Goal: Task Accomplishment & Management: Manage account settings

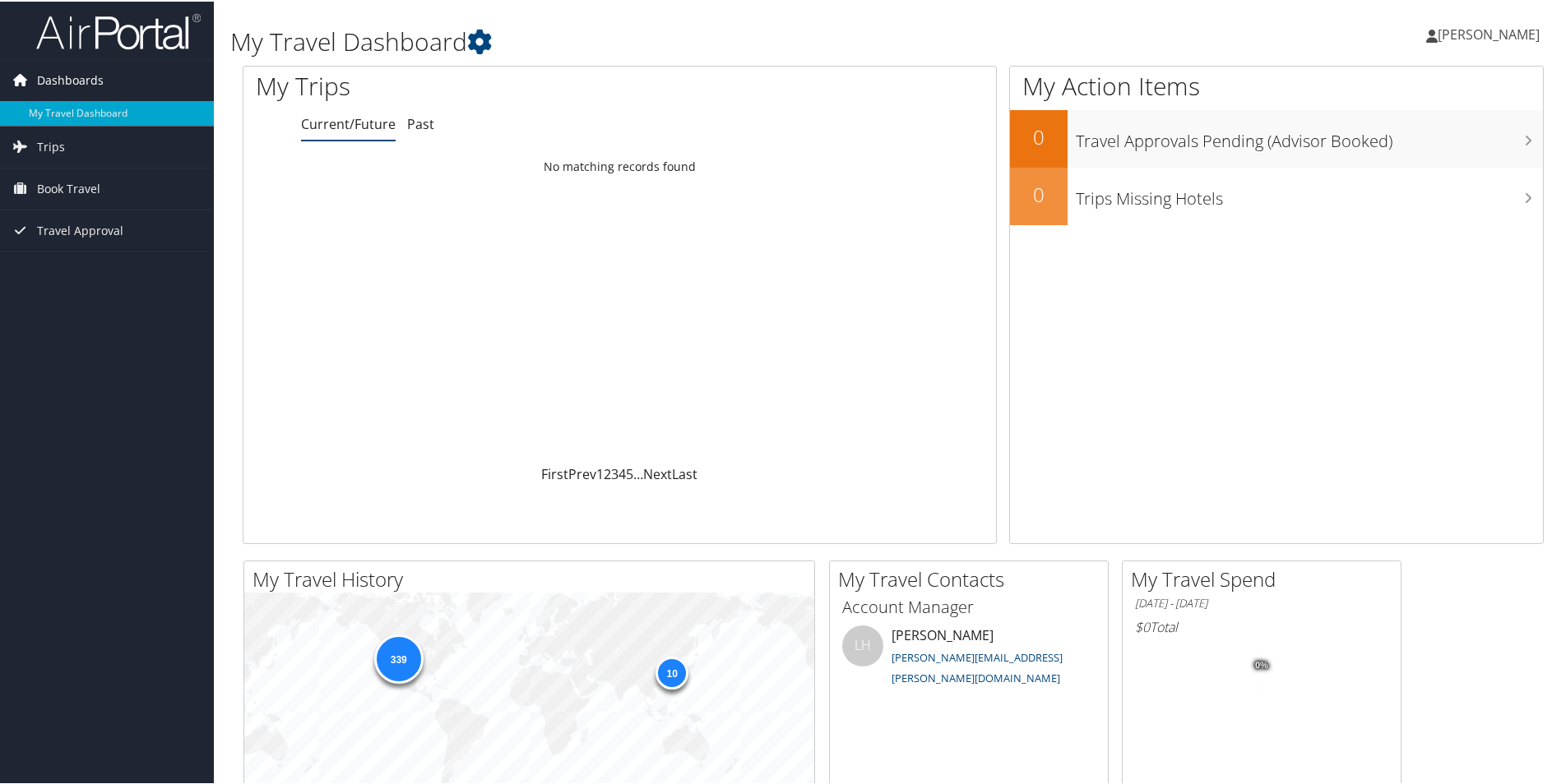
click at [91, 82] on span "Dashboards" at bounding box center [70, 79] width 67 height 41
click at [87, 91] on span "Dashboards" at bounding box center [70, 79] width 67 height 41
click at [1508, 38] on span "[PERSON_NAME]" at bounding box center [1489, 33] width 102 height 18
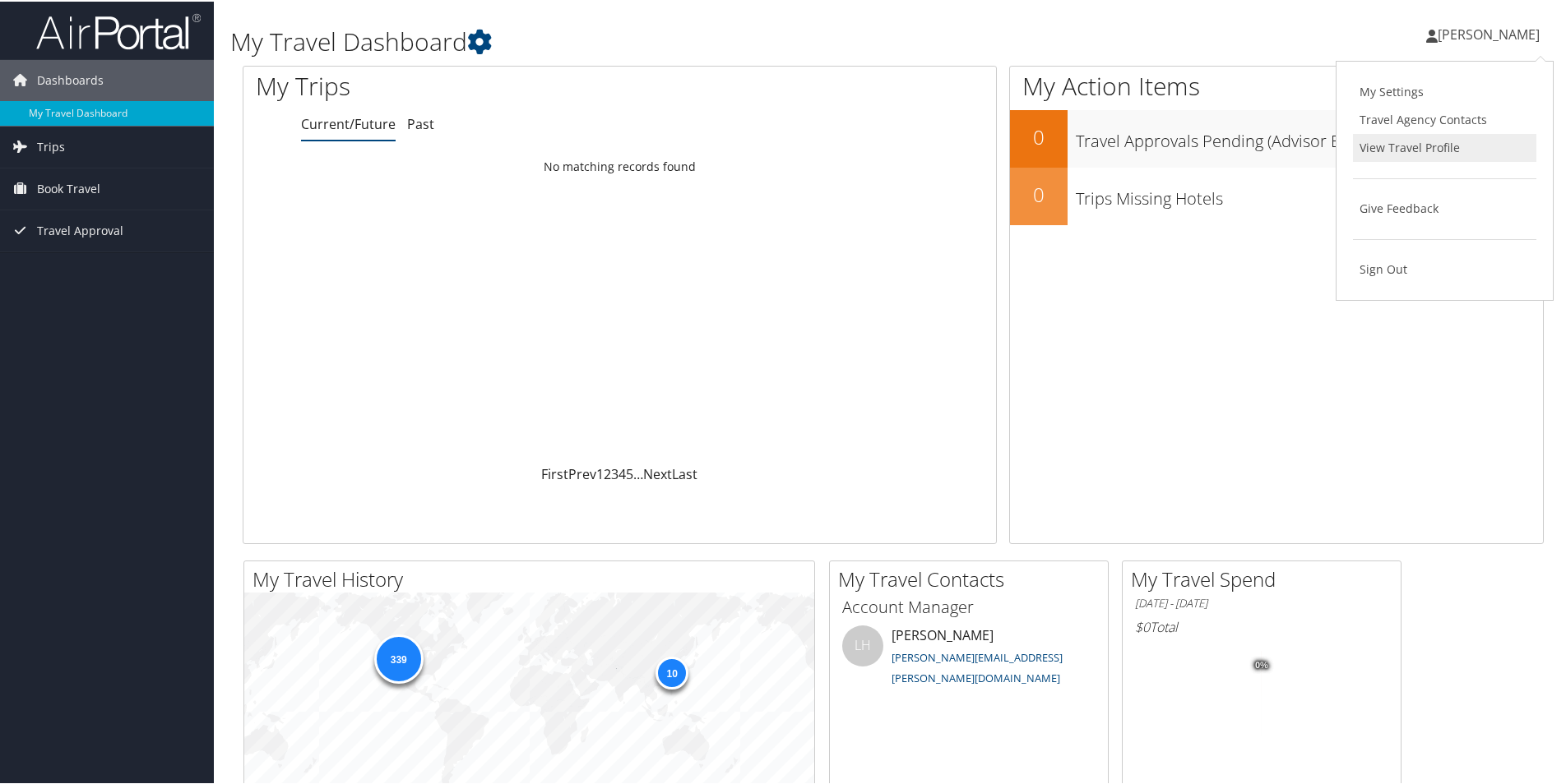
click at [1427, 143] on link "View Travel Profile" at bounding box center [1444, 147] width 184 height 28
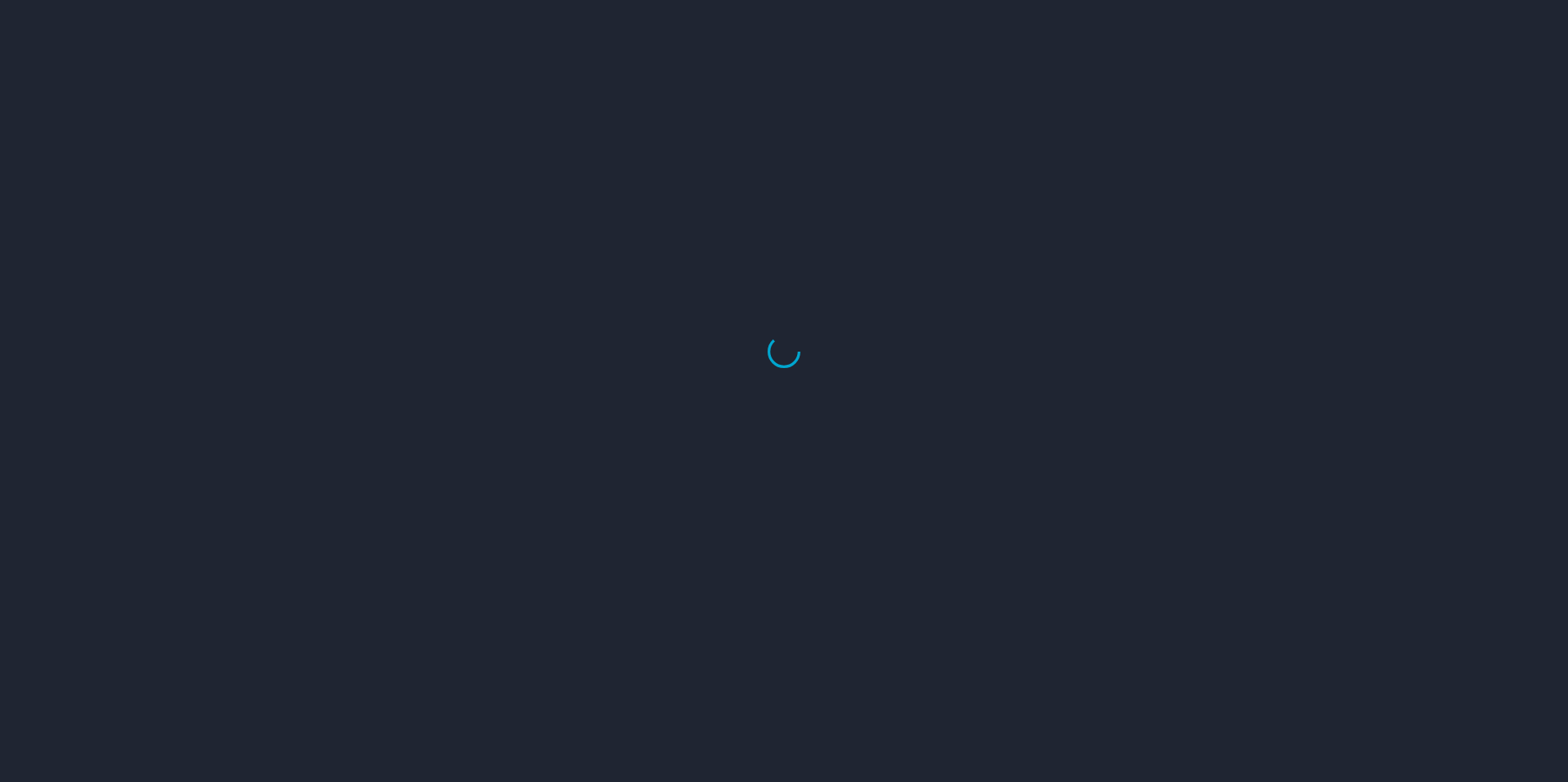
select select "US"
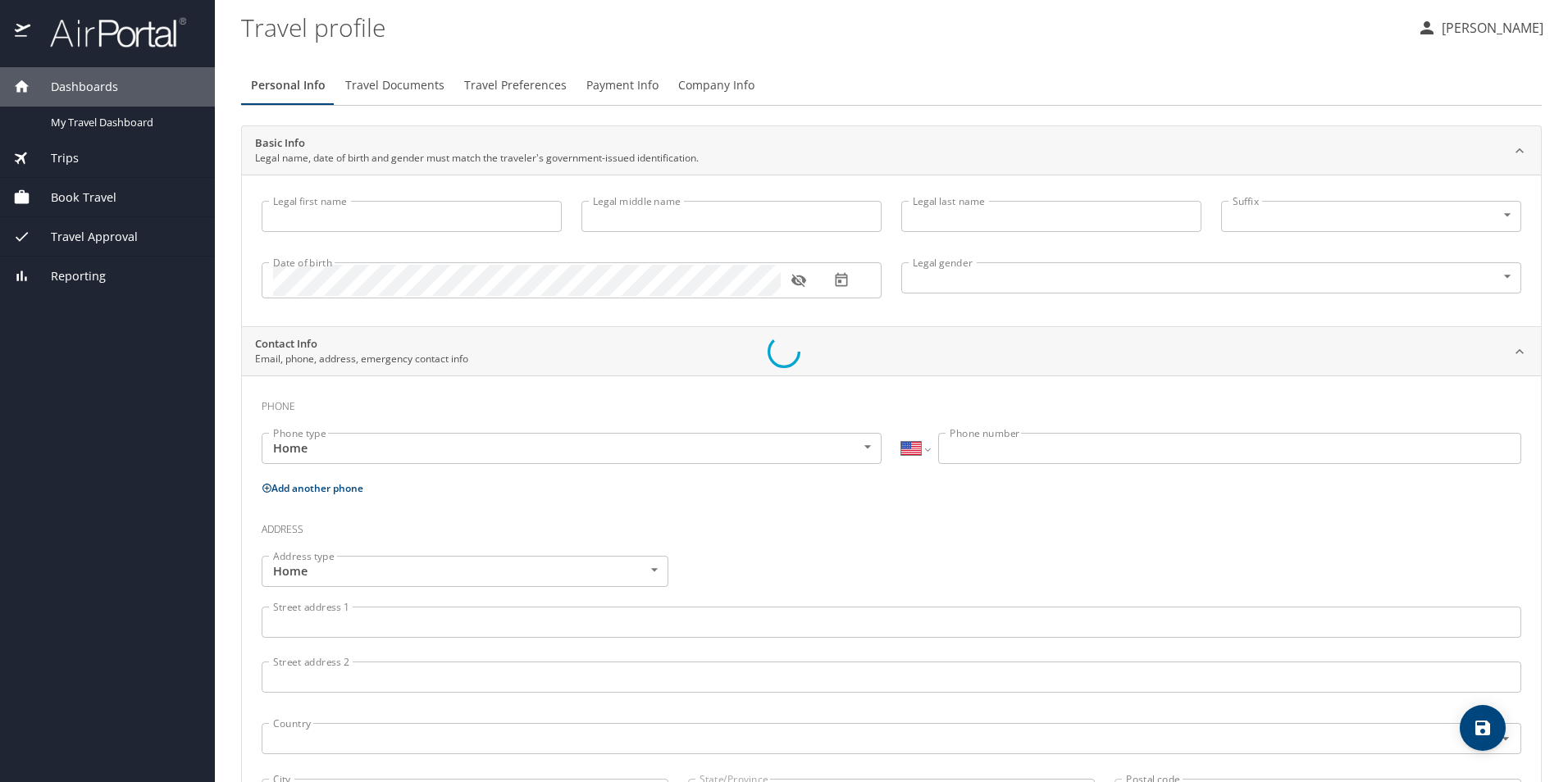
type input "[PERSON_NAME]"
type input "D"
type input "Jamison"
type input "Male"
select select "US"
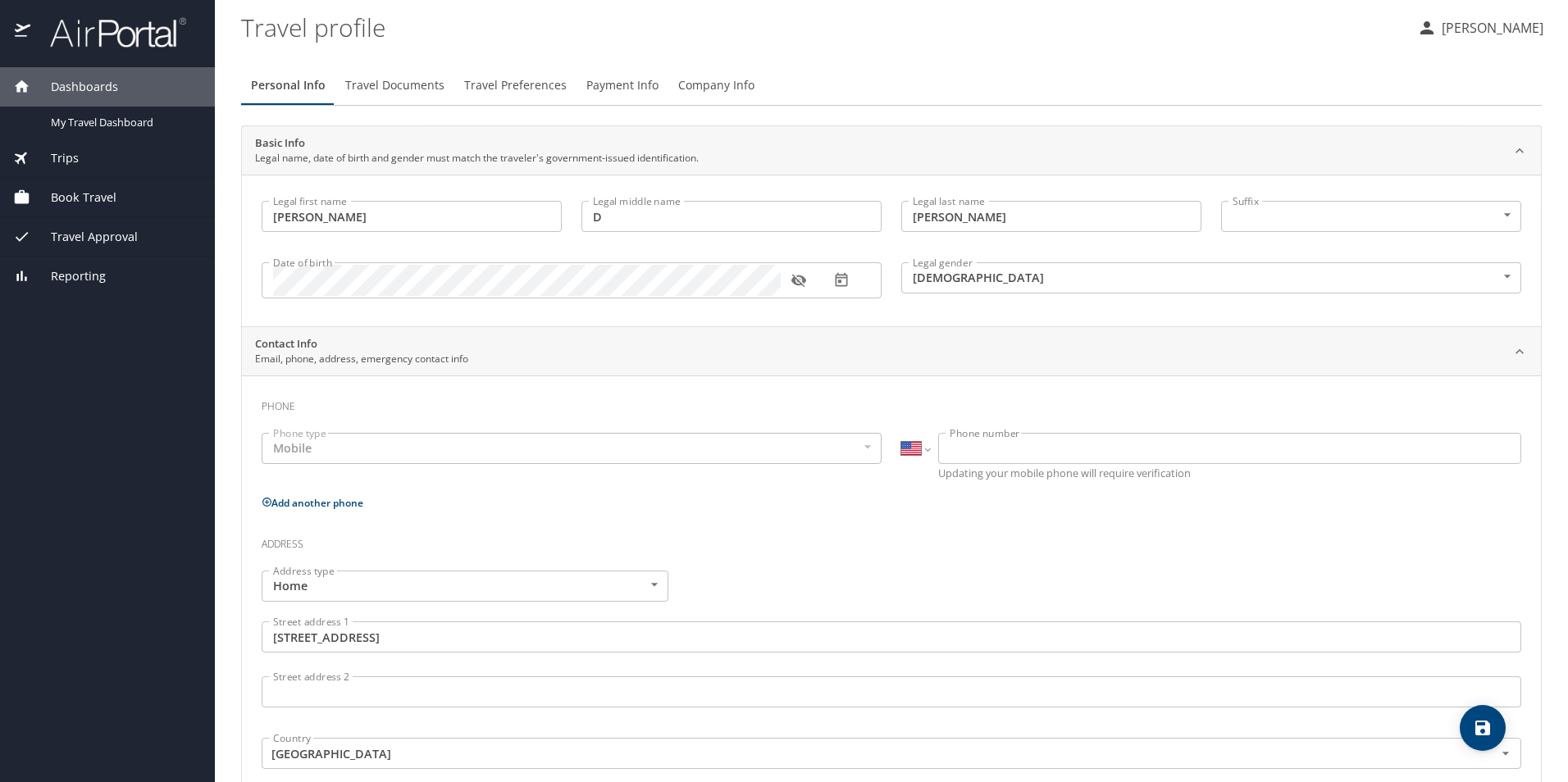
select select "US"
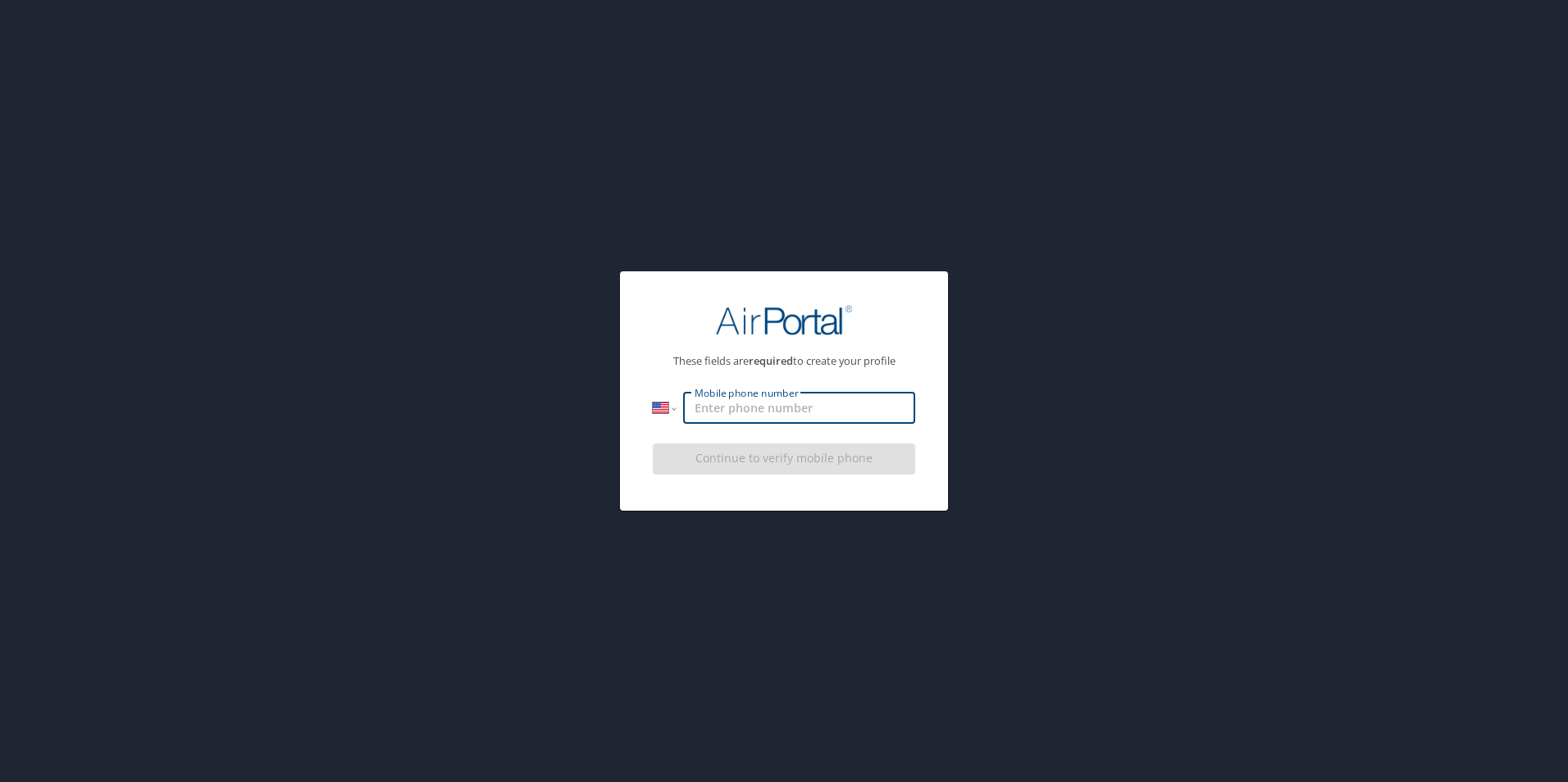
click at [830, 402] on input "Mobile phone number" at bounding box center [798, 408] width 232 height 31
type input "1 (801) 690-4476"
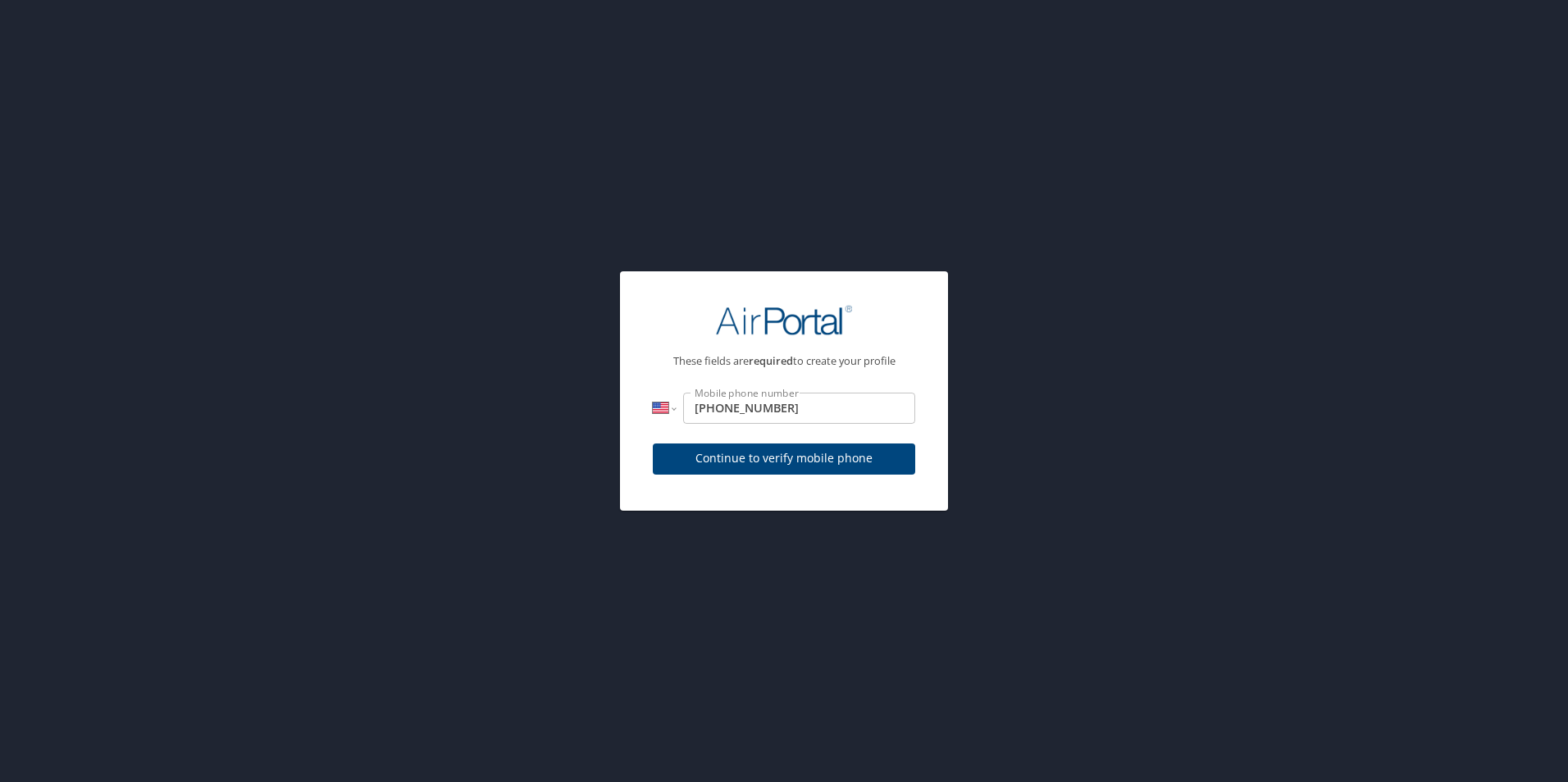
click at [789, 461] on div "Continue to verify mobile phone" at bounding box center [784, 464] width 262 height 55
click at [789, 461] on span "Continue to verify mobile phone" at bounding box center [784, 458] width 236 height 21
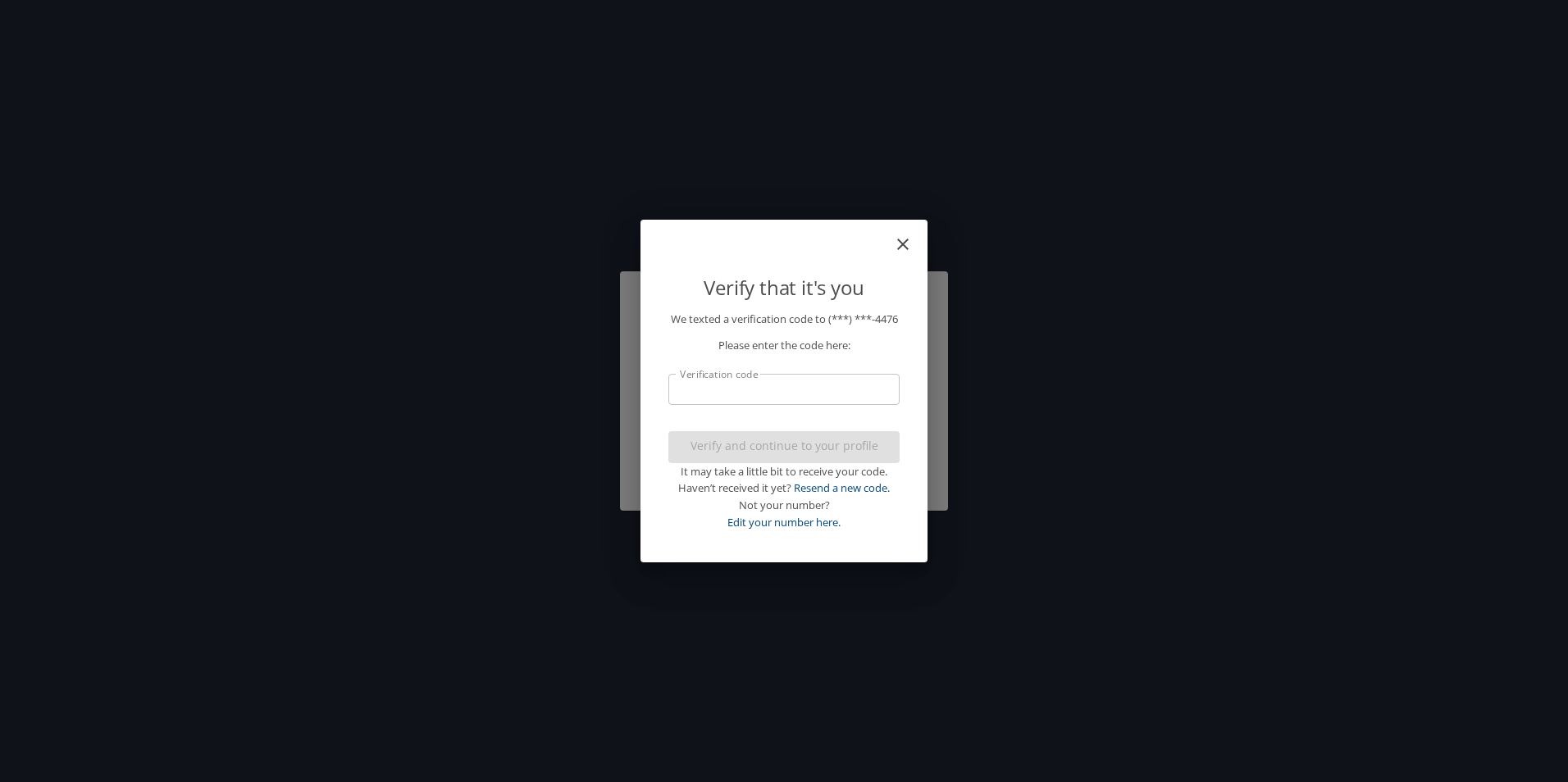
click at [745, 400] on input "Verification code" at bounding box center [784, 389] width 231 height 31
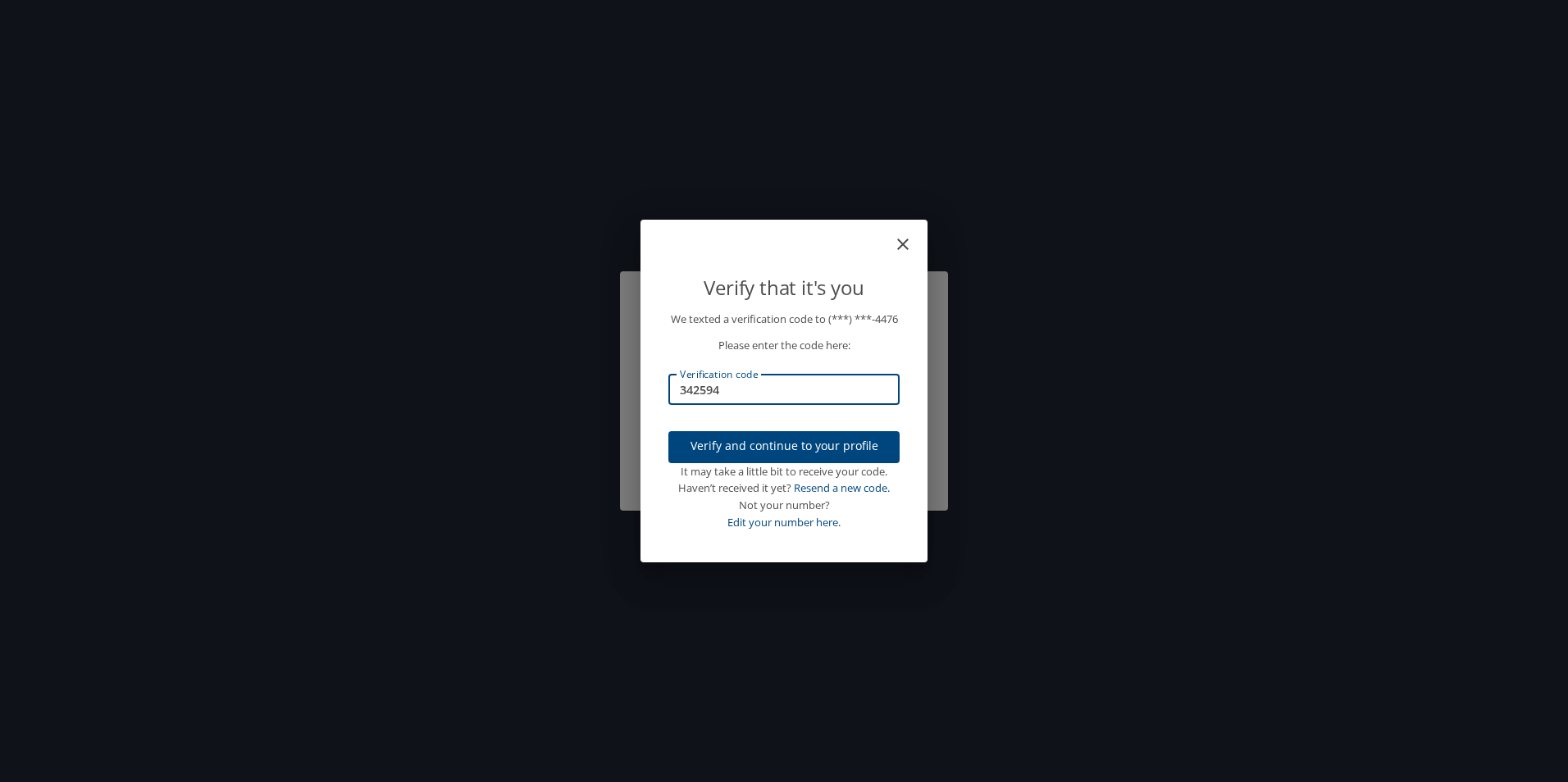
type input "342594"
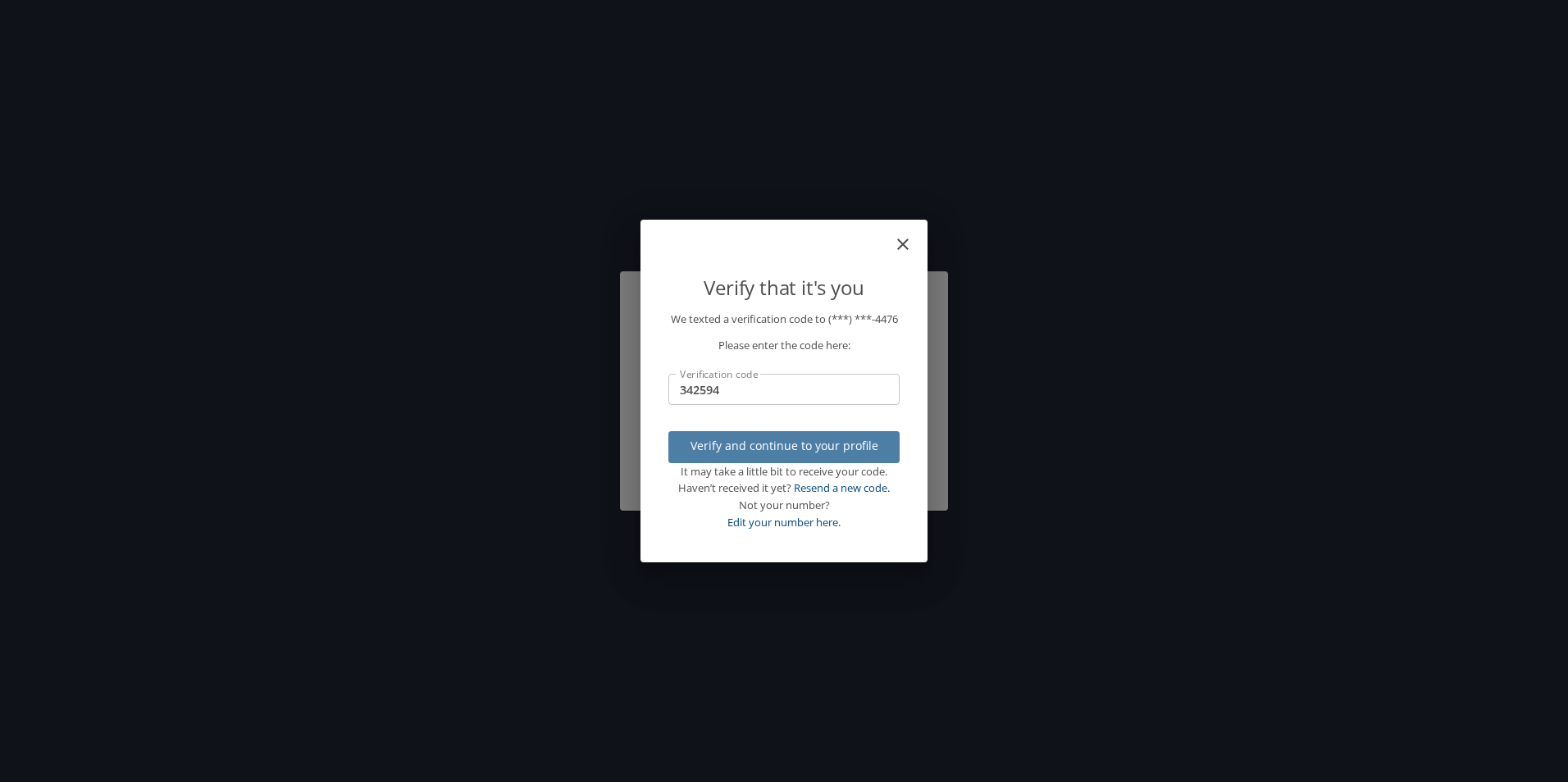
click at [795, 457] on span "Verify and continue to your profile" at bounding box center [784, 446] width 205 height 21
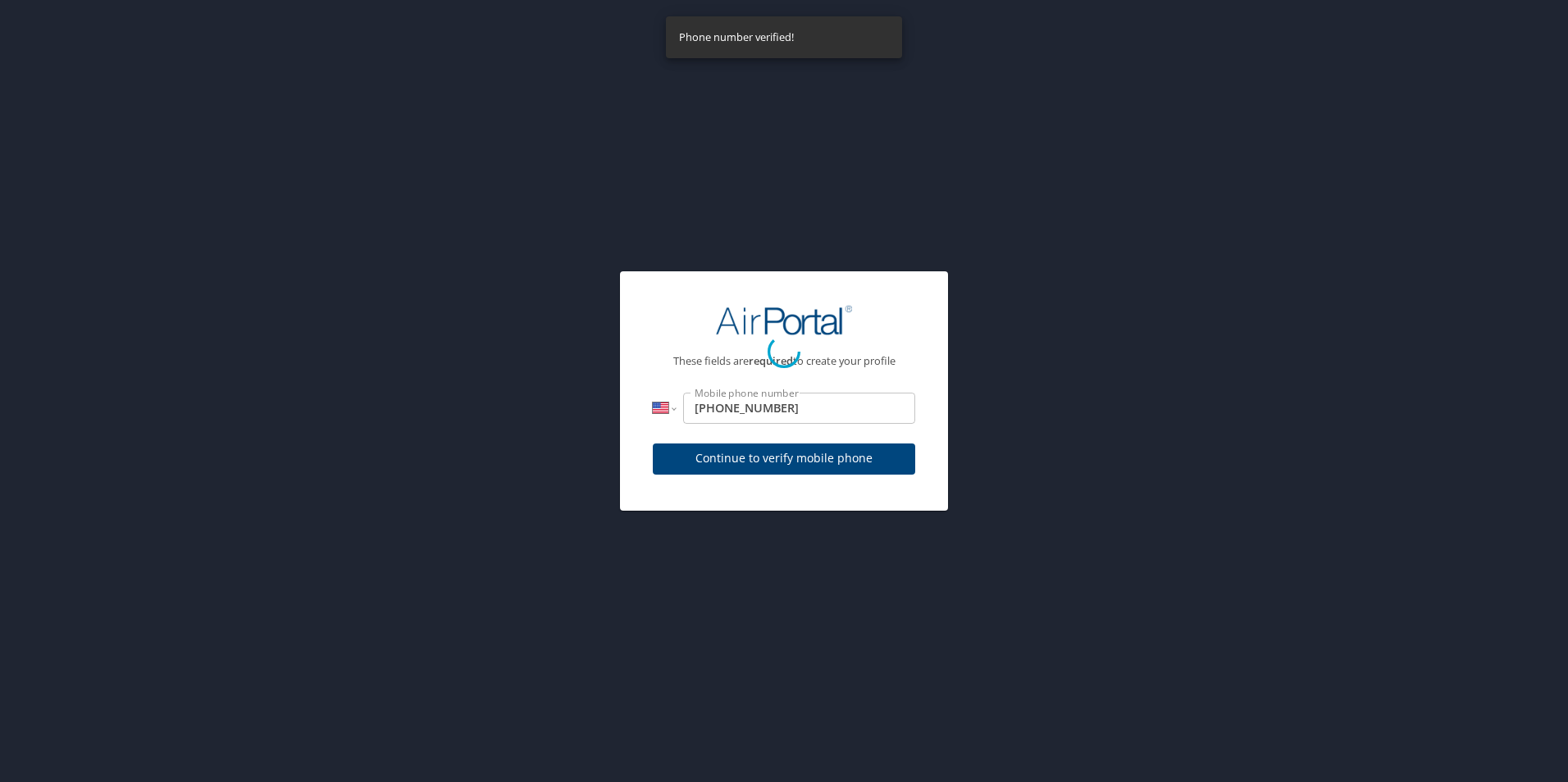
select select "US"
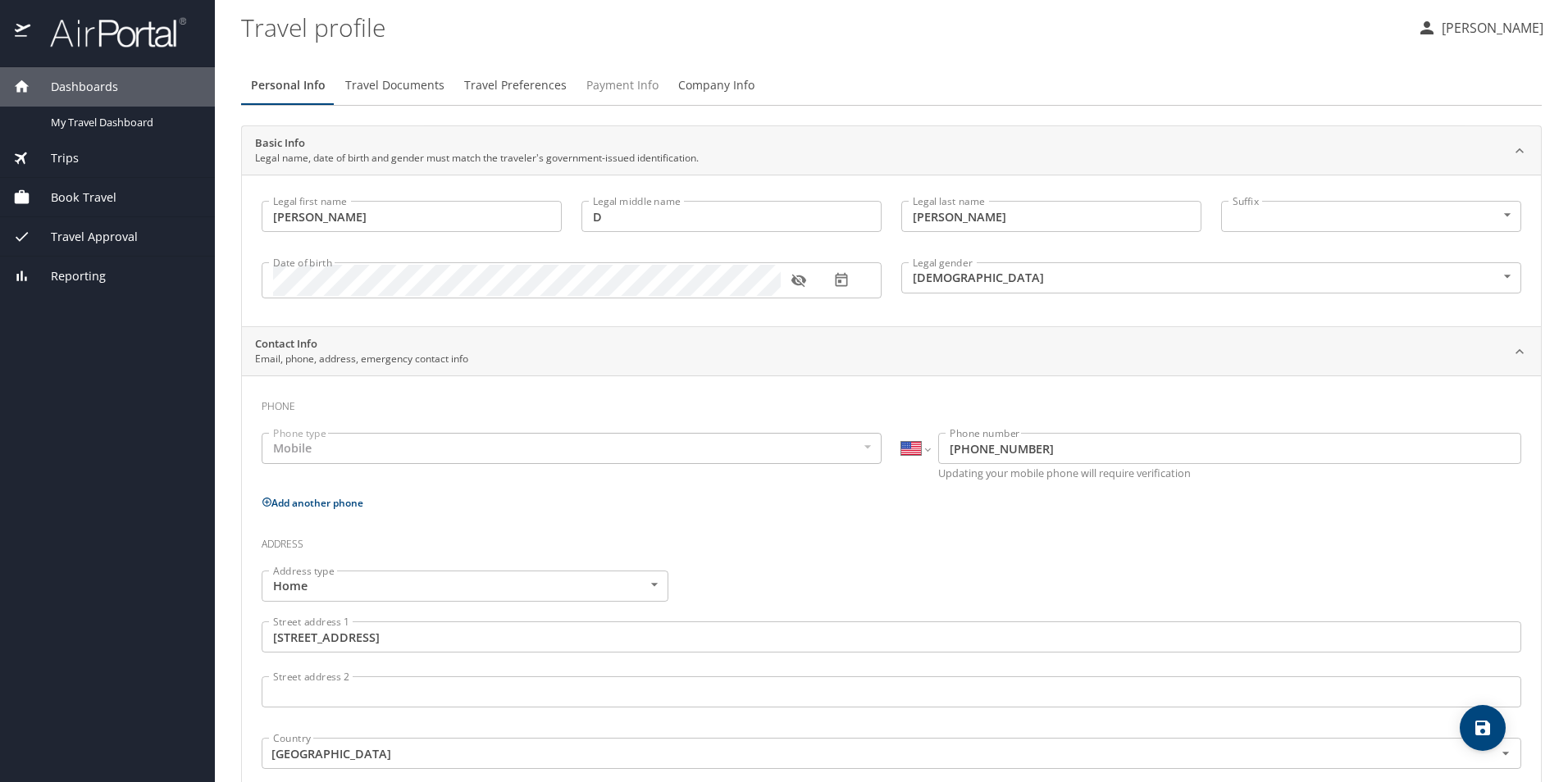
click at [628, 87] on span "Payment Info" at bounding box center [623, 85] width 72 height 21
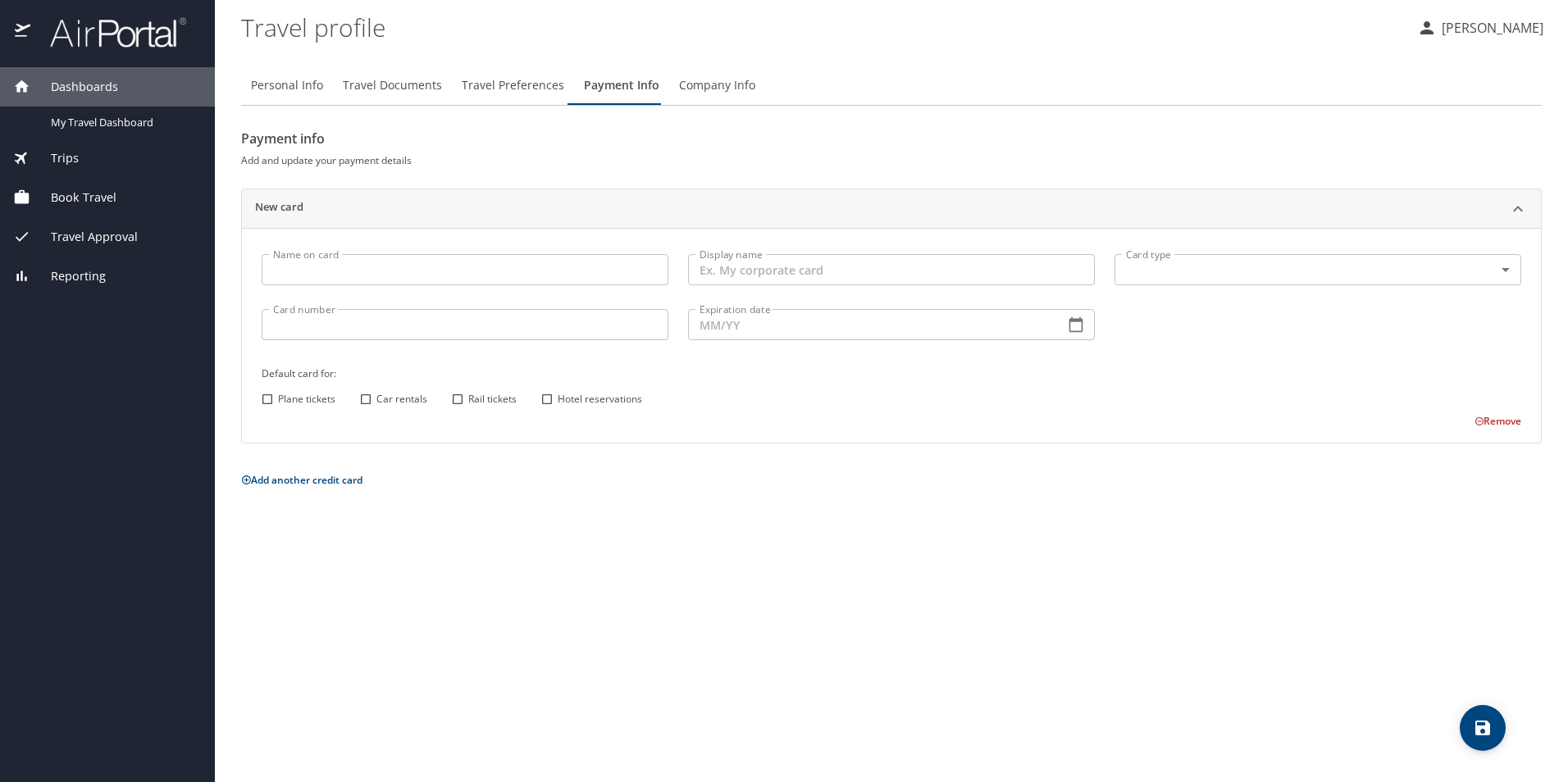
click at [531, 280] on input "Name on card" at bounding box center [464, 269] width 407 height 31
type input "[PERSON_NAME]"
click at [363, 329] on input "Card number" at bounding box center [464, 324] width 407 height 31
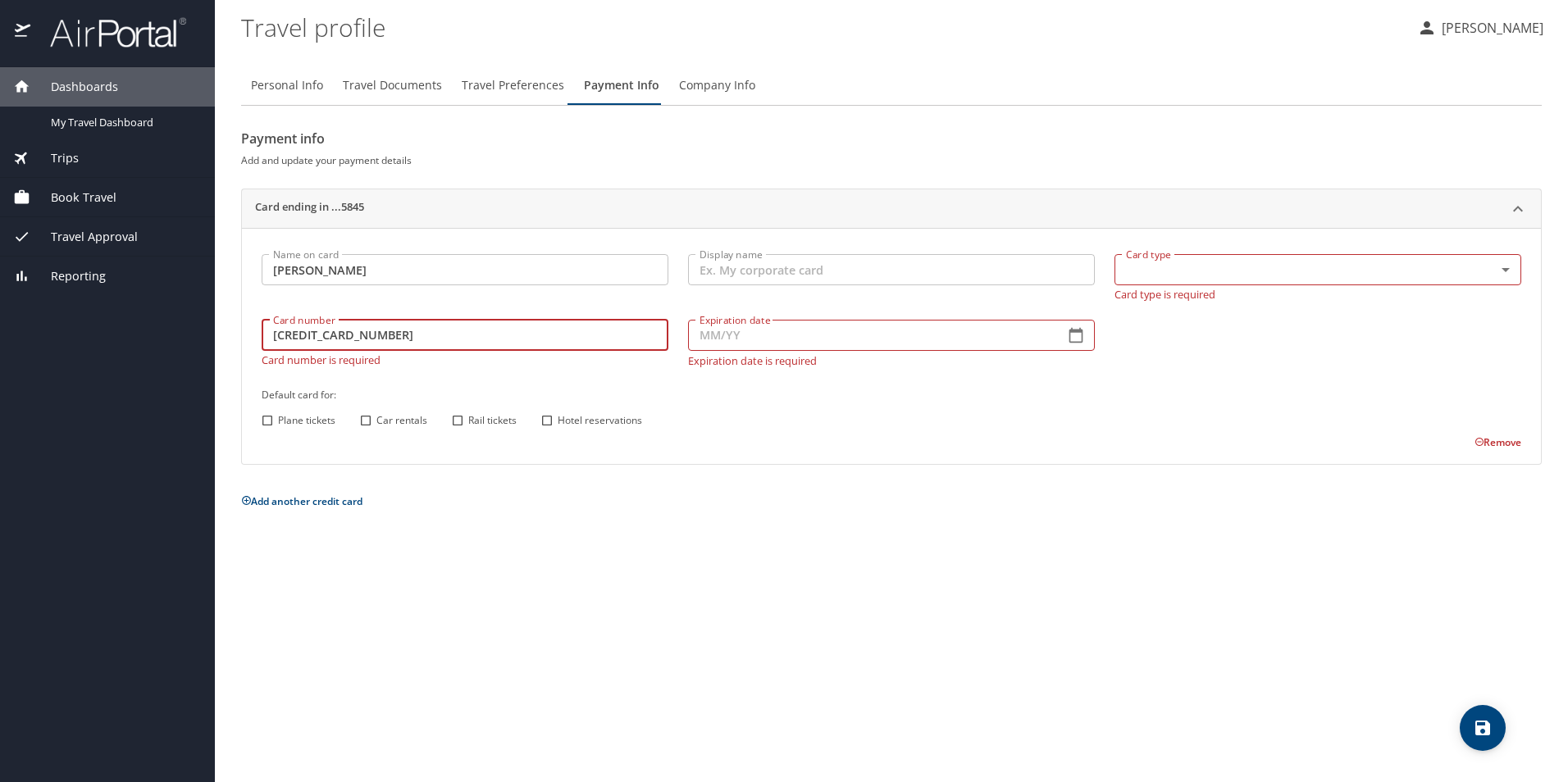
type input "4808017015195845"
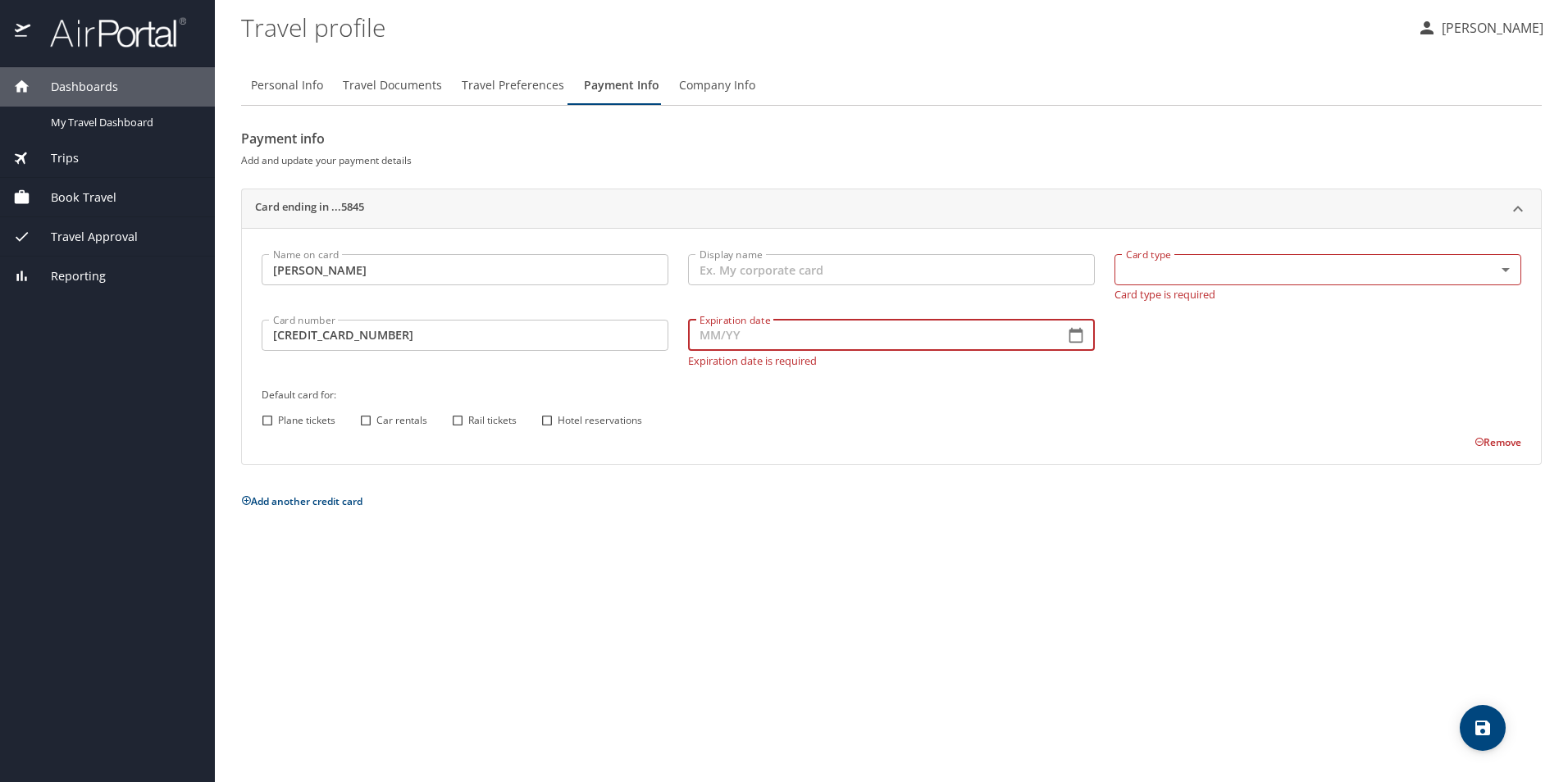
click at [815, 335] on input "Expiration date" at bounding box center [869, 335] width 363 height 31
type input "04/28"
click at [273, 423] on div "Name on card Patrick Jamison Name on card Display name Display name Card type ​…" at bounding box center [890, 347] width 1279 height 207
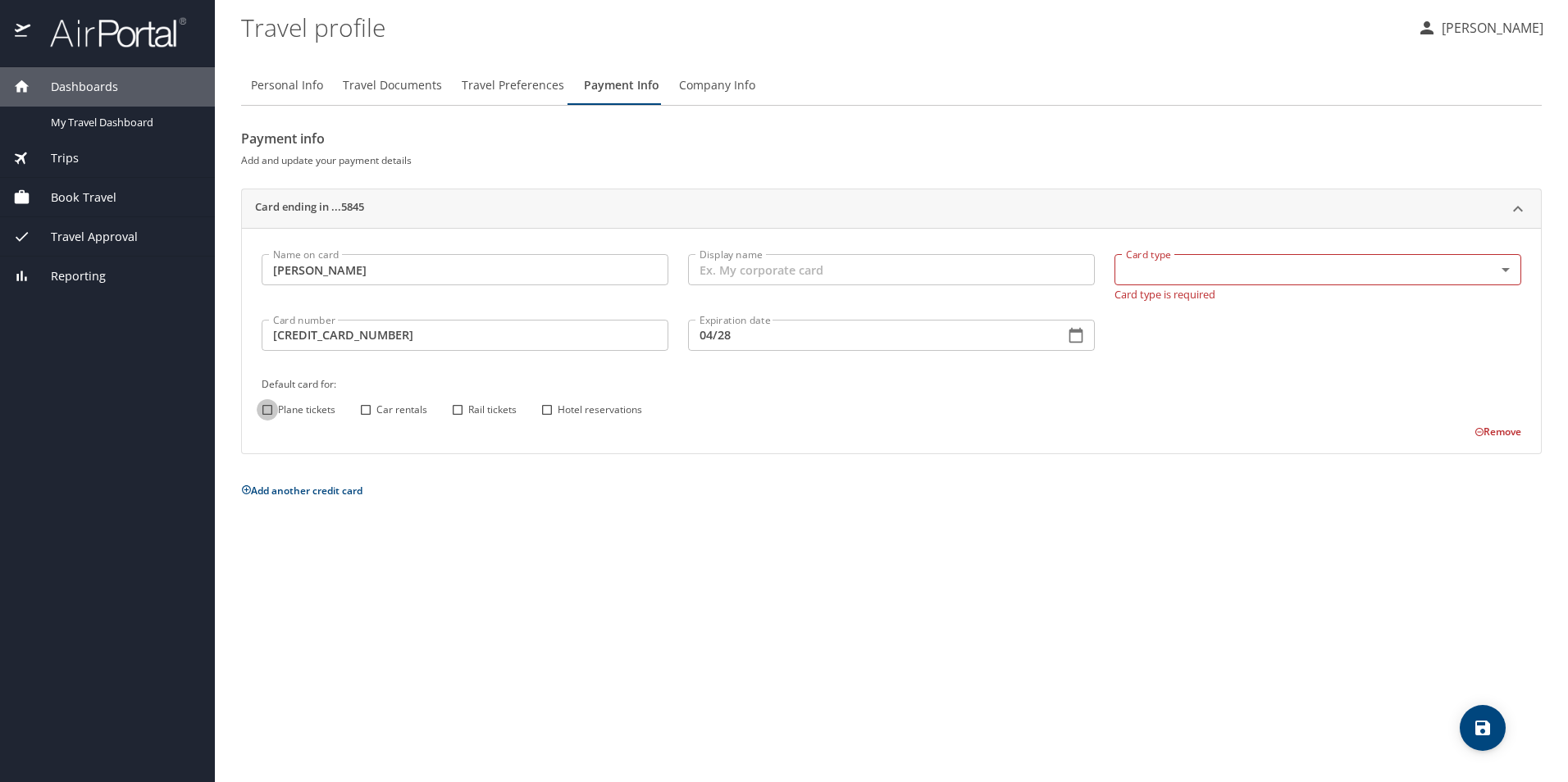
click at [266, 414] on input "Plane tickets" at bounding box center [267, 410] width 21 height 21
checkbox input "true"
click at [367, 412] on input "Car rentals" at bounding box center [366, 410] width 21 height 21
checkbox input "true"
click at [456, 407] on input "Rail tickets" at bounding box center [458, 410] width 21 height 21
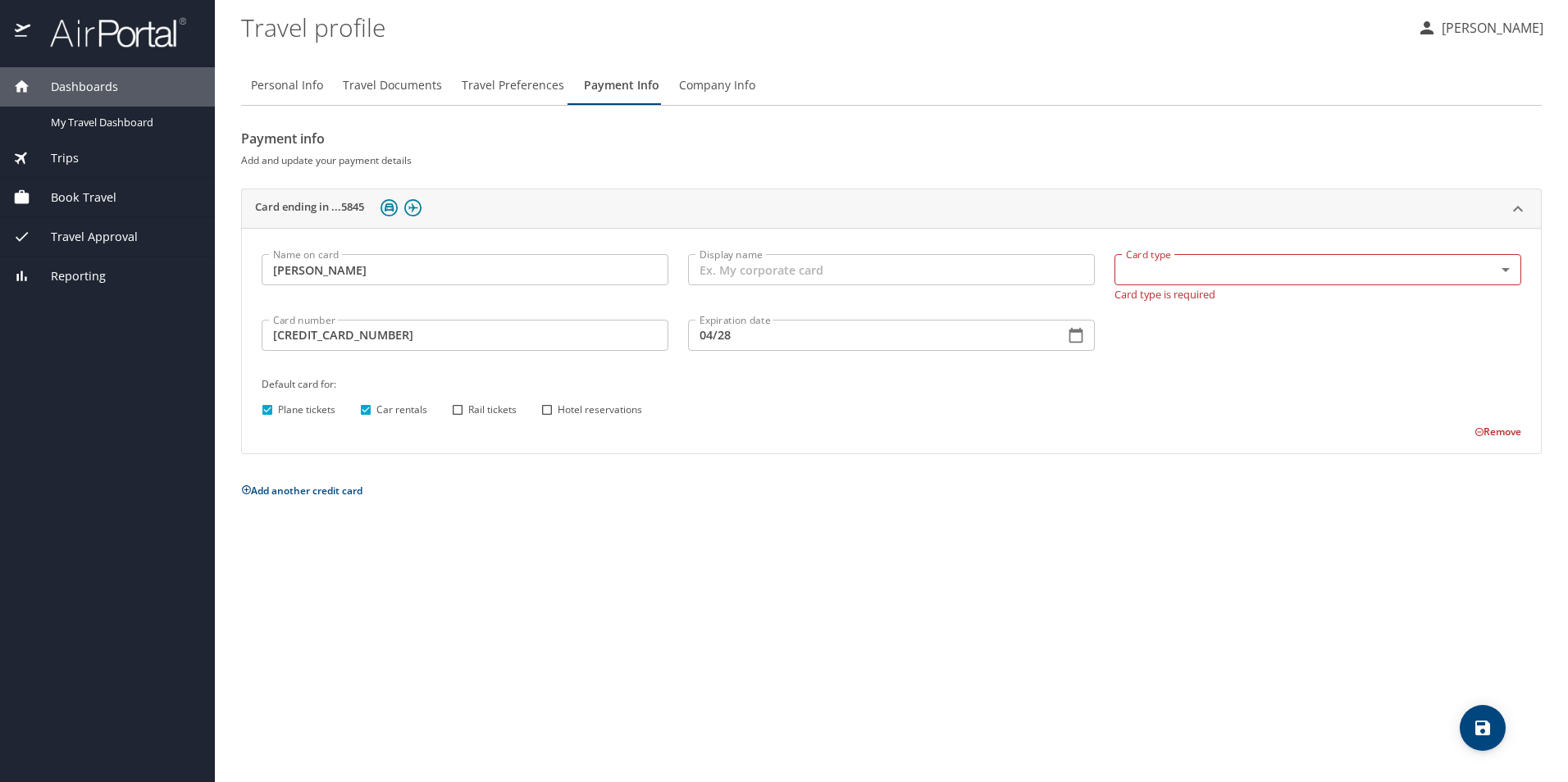
checkbox input "true"
click at [545, 411] on input "Hotel reservations" at bounding box center [547, 410] width 21 height 21
checkbox input "true"
click at [862, 276] on input "Display name" at bounding box center [890, 269] width 407 height 31
click at [868, 275] on input "Display name" at bounding box center [890, 269] width 407 height 31
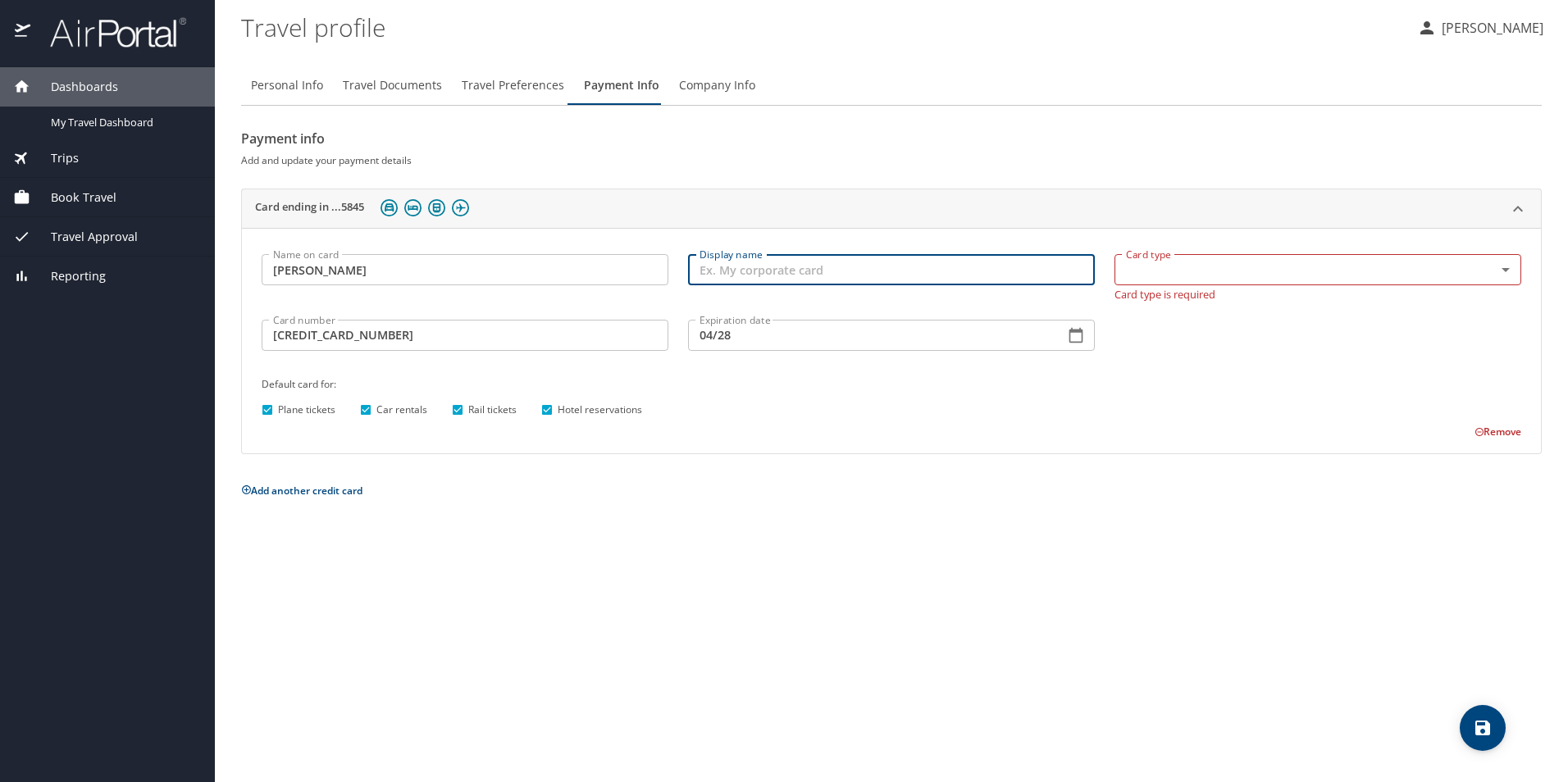
click at [768, 270] on input "Display name" at bounding box center [890, 269] width 407 height 31
type input "My Corporate card"
click at [1505, 274] on body "Dashboards My Travel Dashboard Trips Current / Future Trips Past Trips Trips Mi…" at bounding box center [784, 391] width 1568 height 782
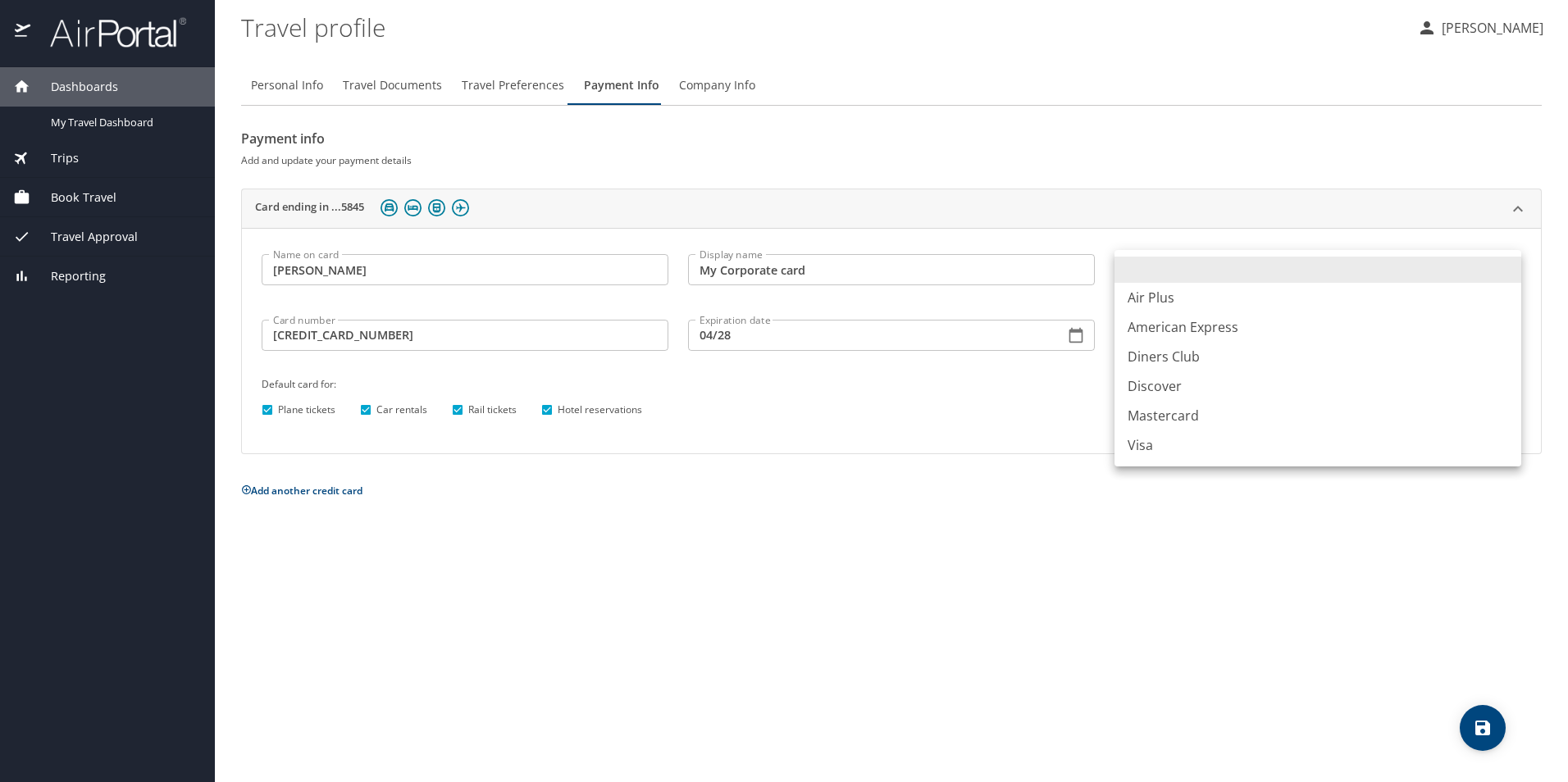
click at [1138, 447] on li "Visa" at bounding box center [1317, 445] width 407 height 30
type input "VI"
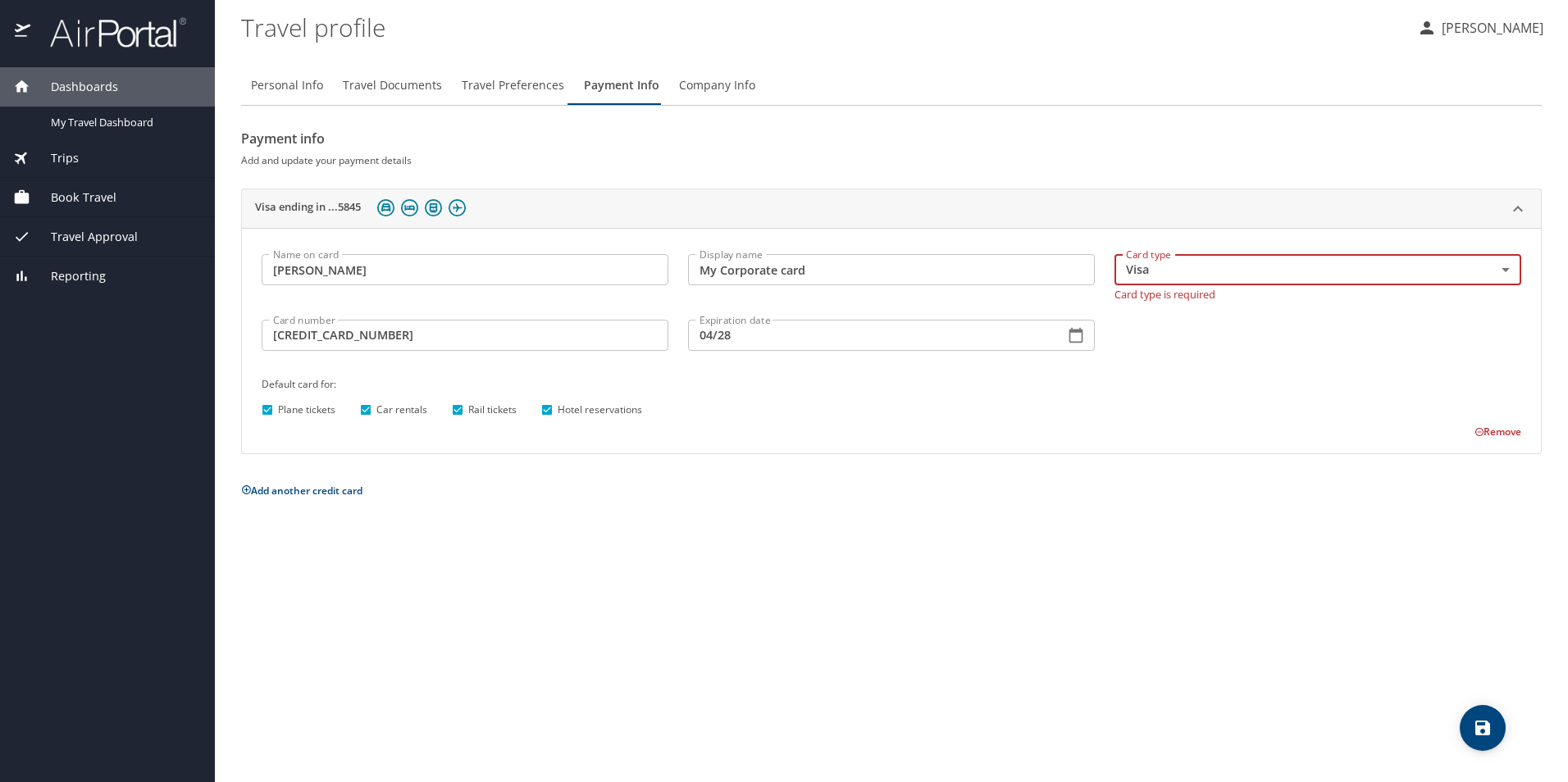
click at [706, 92] on span "Company Info" at bounding box center [716, 85] width 76 height 21
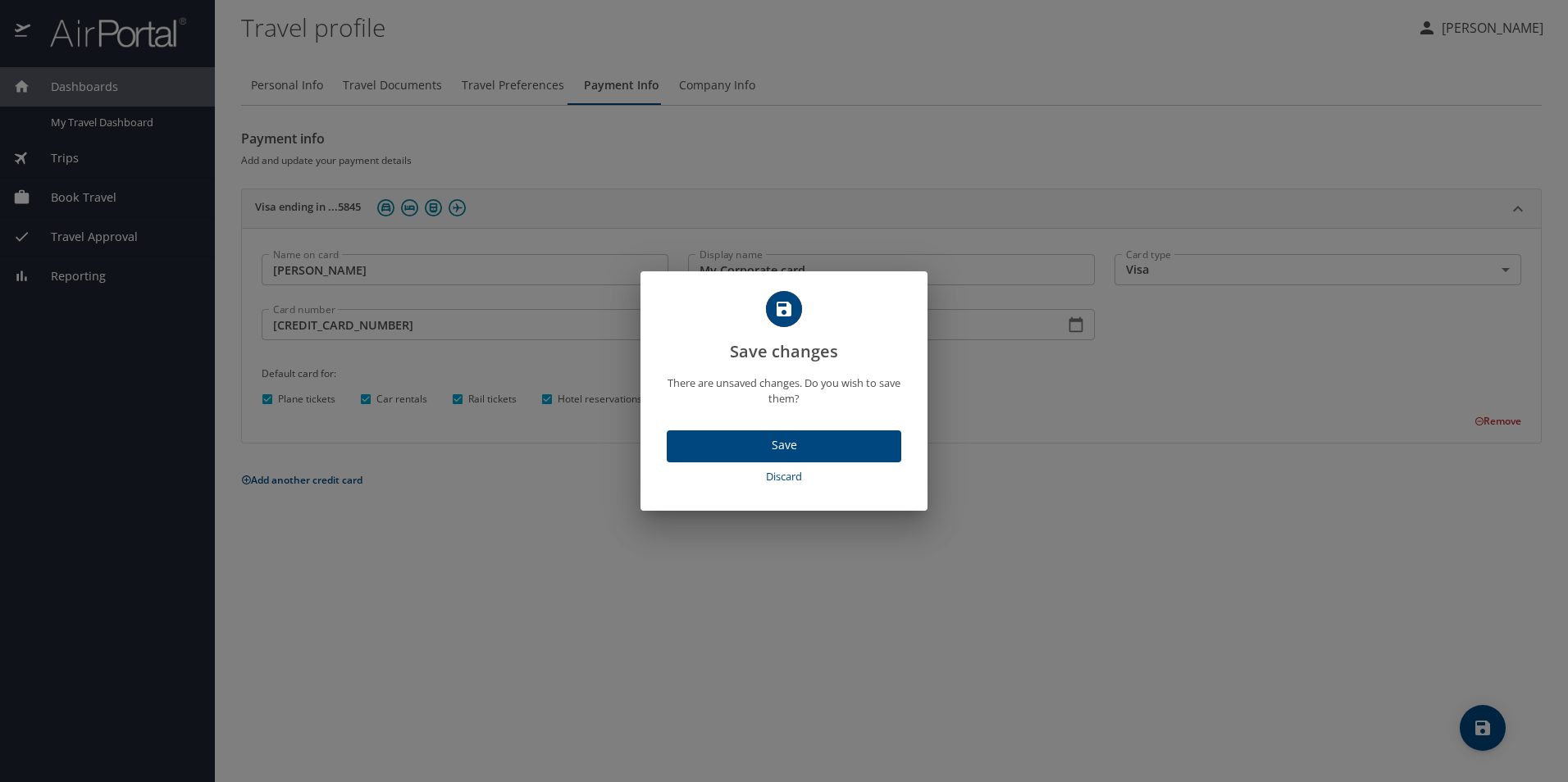
click at [809, 447] on span "Save" at bounding box center [784, 445] width 209 height 21
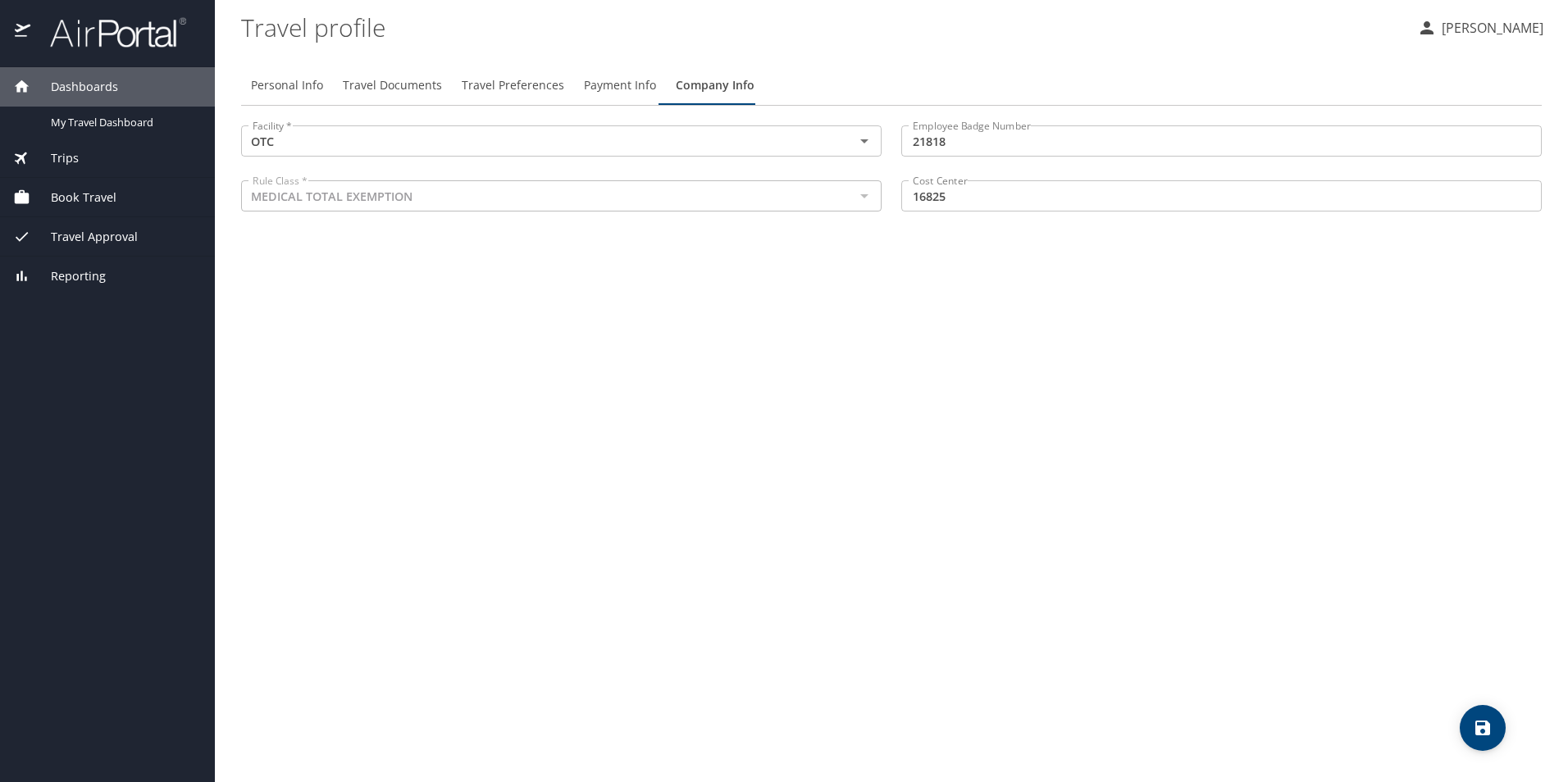
click at [494, 89] on span "Travel Preferences" at bounding box center [513, 85] width 103 height 21
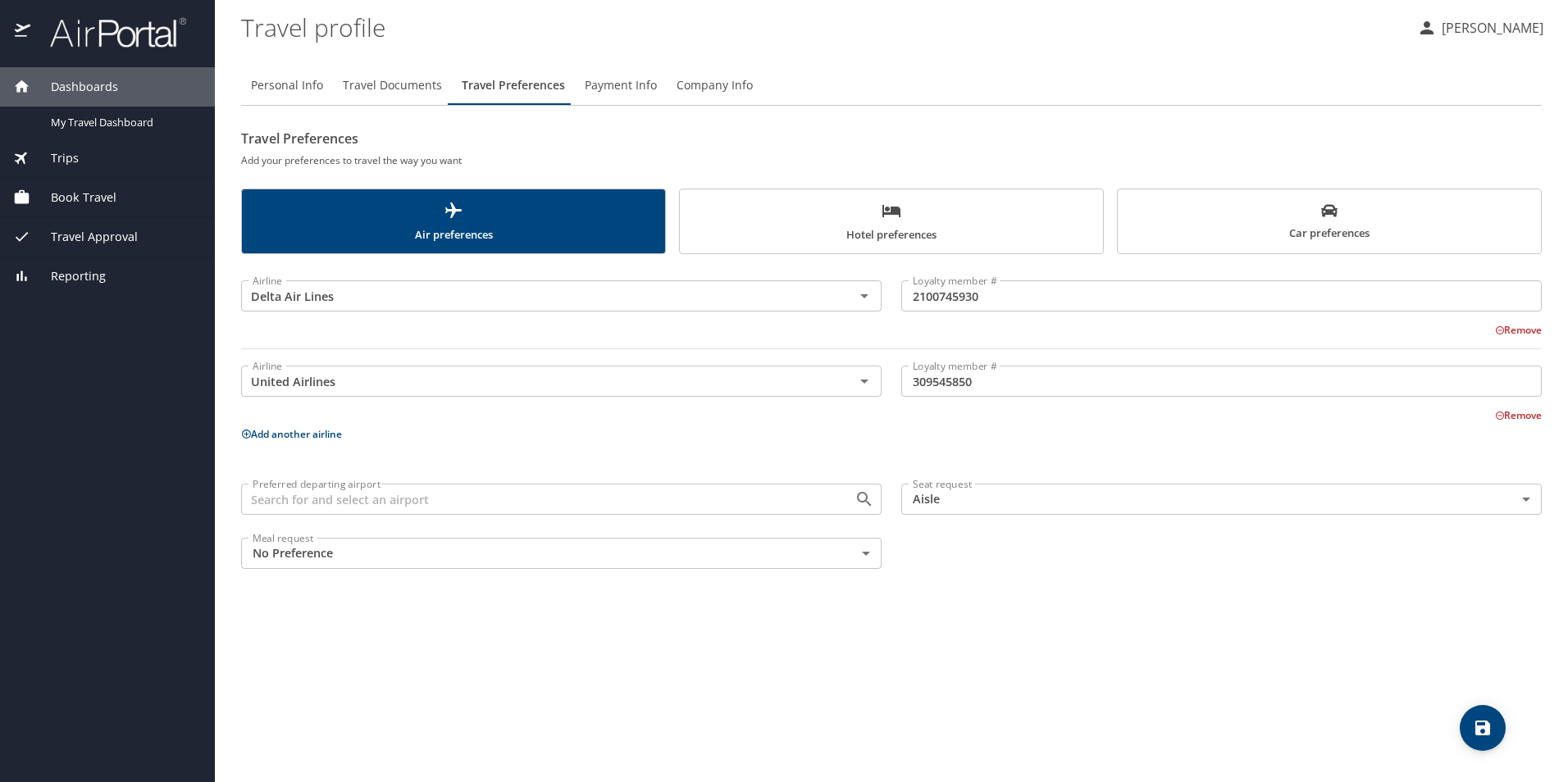
click at [842, 218] on span "Hotel preferences" at bounding box center [890, 223] width 403 height 44
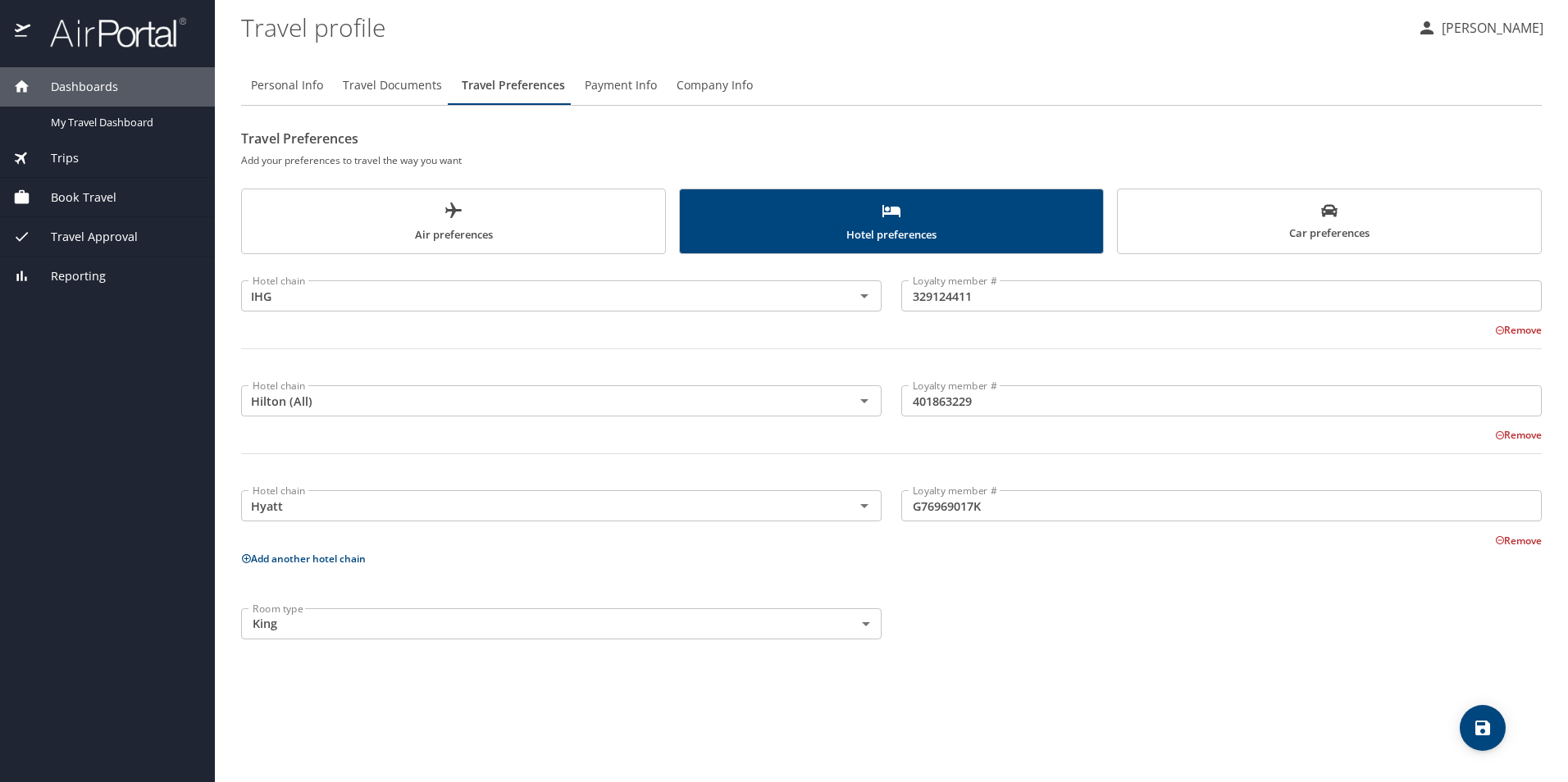
click at [1267, 229] on span "Car preferences" at bounding box center [1329, 223] width 403 height 40
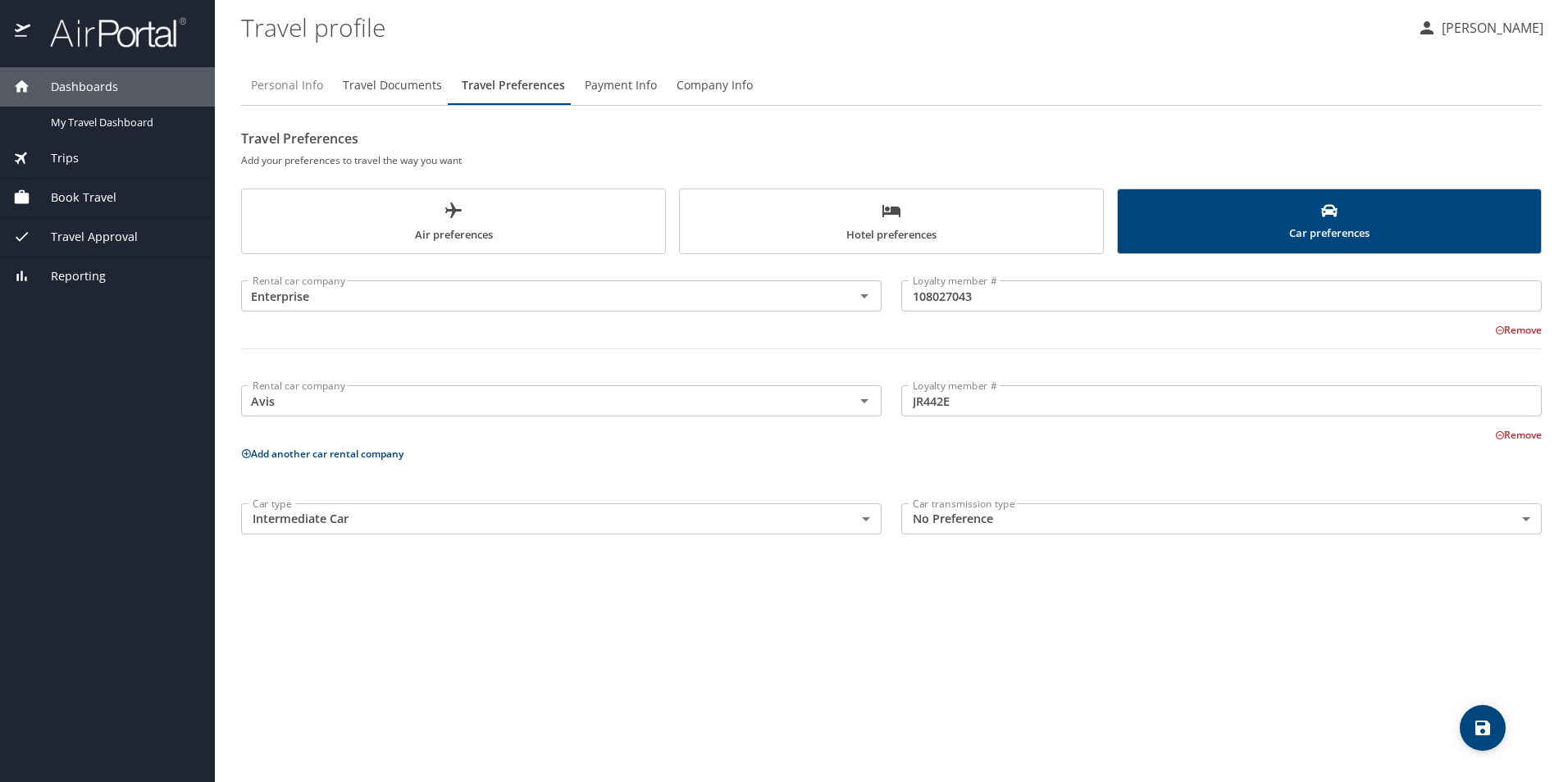
click at [310, 87] on span "Personal Info" at bounding box center [287, 85] width 72 height 21
select select "US"
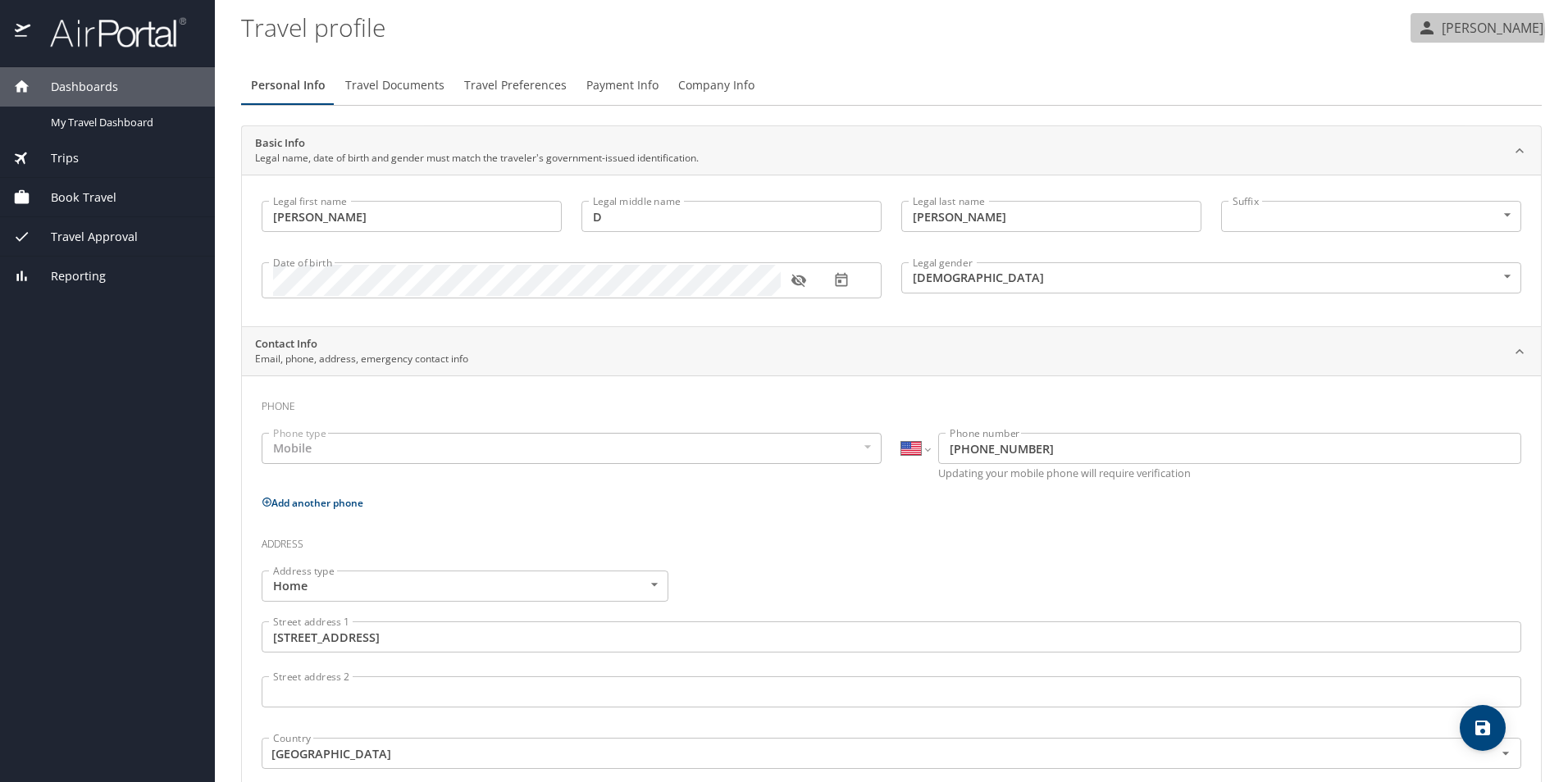
click at [1462, 31] on p "[PERSON_NAME]" at bounding box center [1490, 28] width 107 height 20
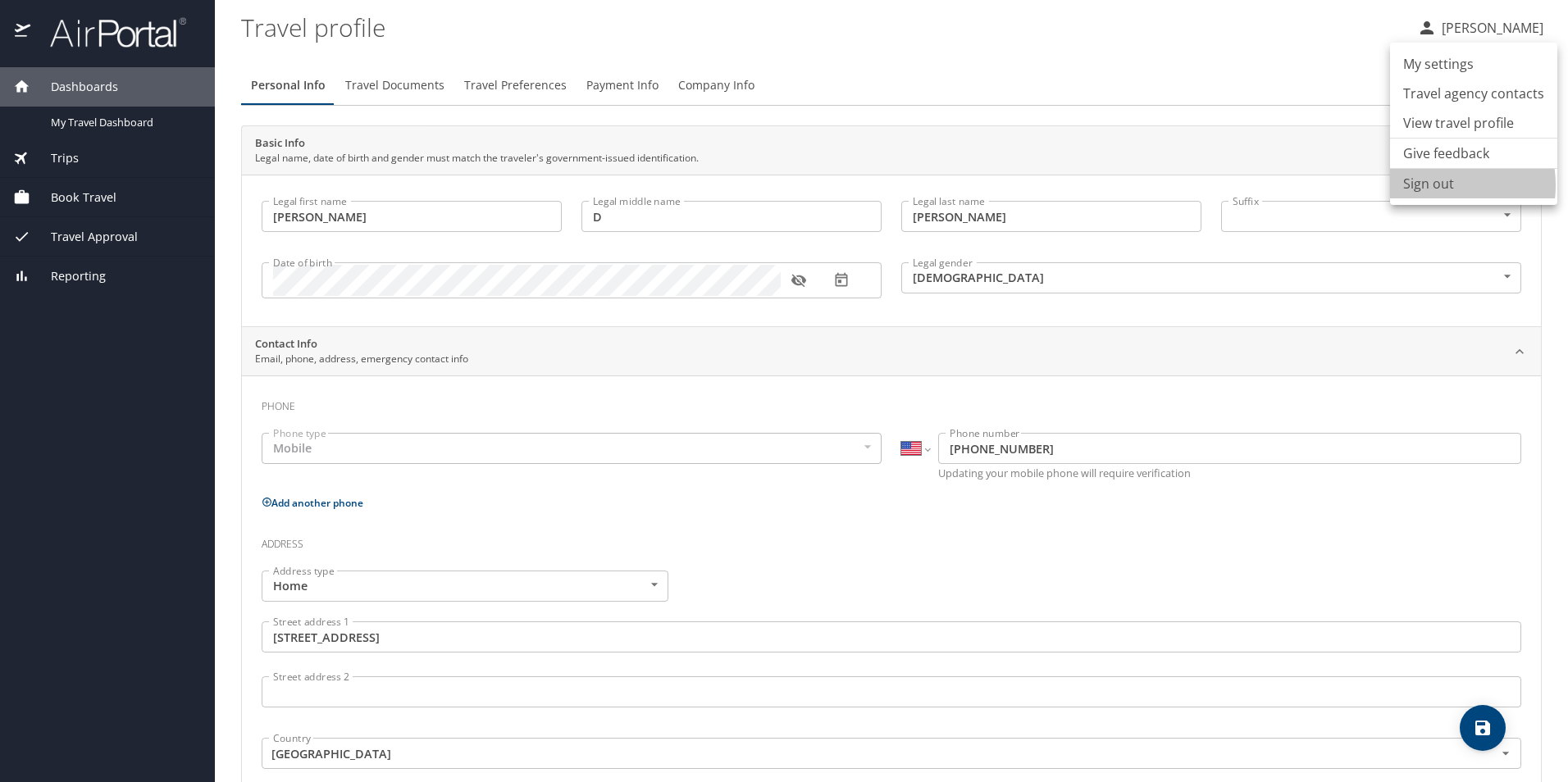
click at [1433, 186] on li "Sign out" at bounding box center [1474, 184] width 168 height 30
